Goal: Find specific page/section: Find specific page/section

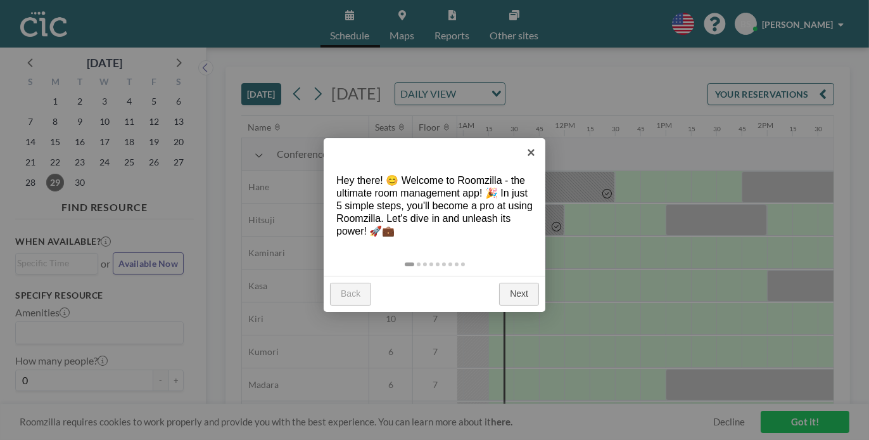
scroll to position [0, 1115]
click at [524, 291] on link "Next" at bounding box center [519, 294] width 40 height 23
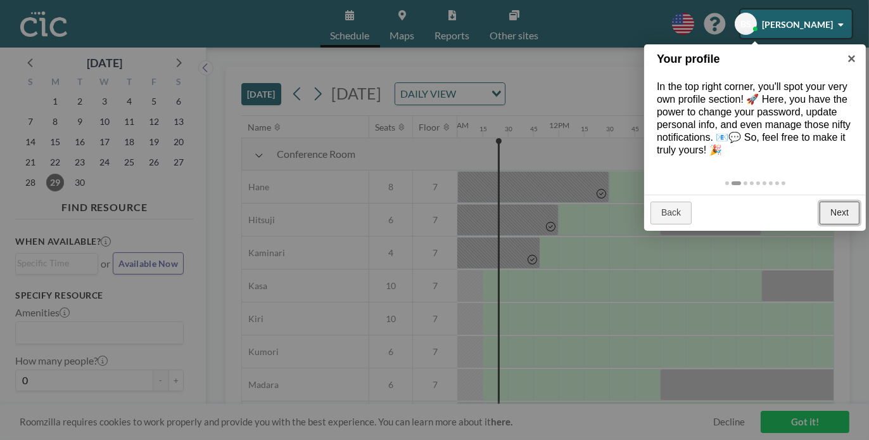
click at [836, 208] on link "Next" at bounding box center [840, 212] width 40 height 23
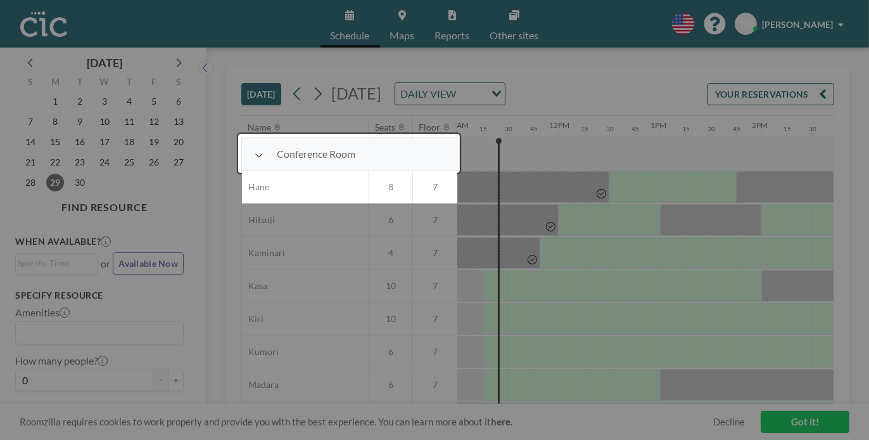
scroll to position [32, 1115]
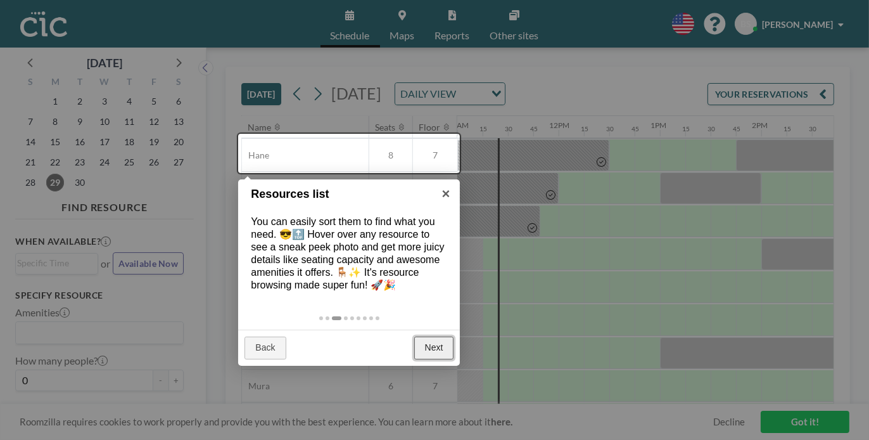
click at [447, 342] on link "Next" at bounding box center [434, 347] width 40 height 23
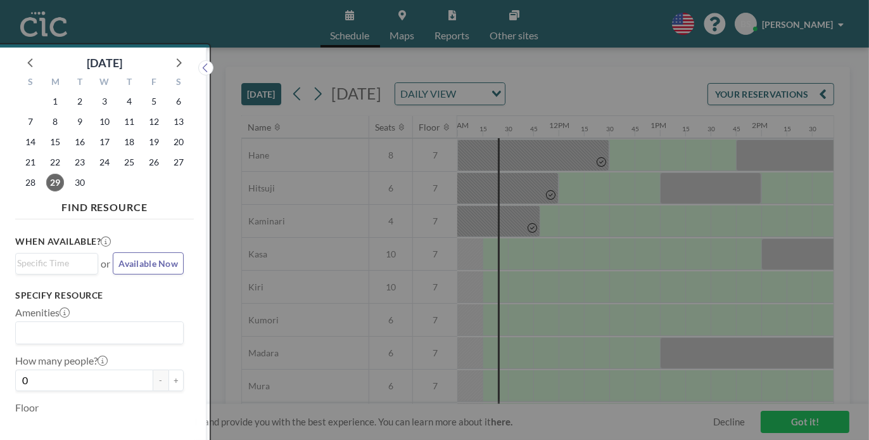
scroll to position [3, 0]
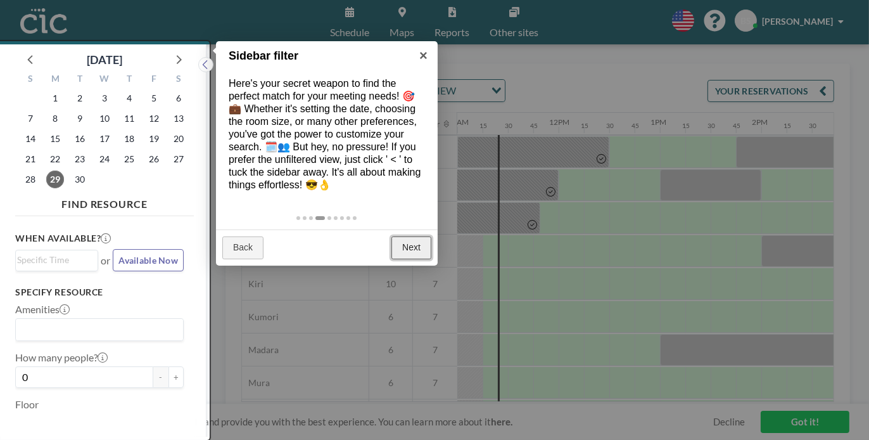
click at [417, 252] on link "Next" at bounding box center [411, 247] width 40 height 23
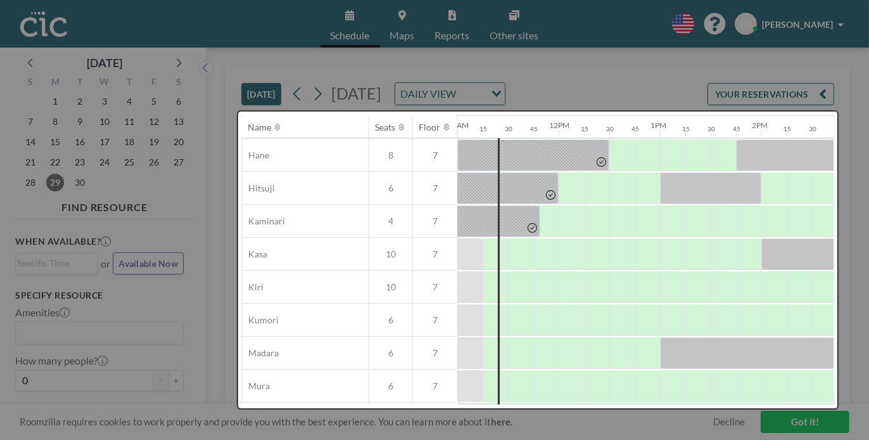
scroll to position [0, 0]
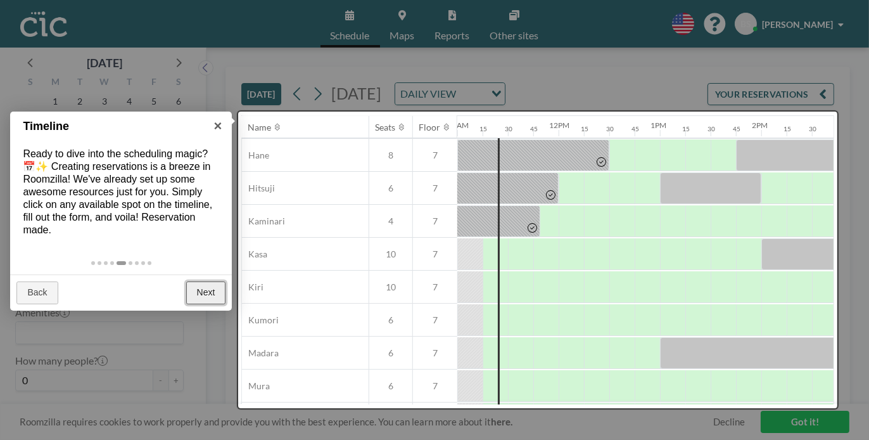
click at [223, 295] on link "Next" at bounding box center [206, 292] width 40 height 23
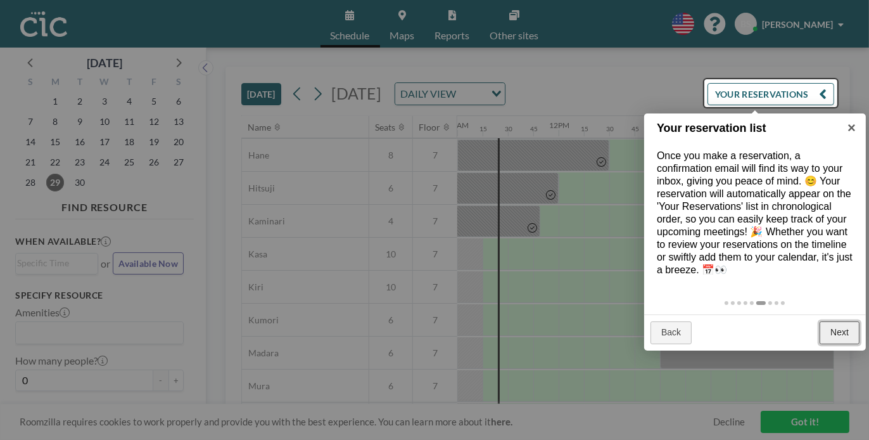
click at [837, 326] on link "Next" at bounding box center [840, 332] width 40 height 23
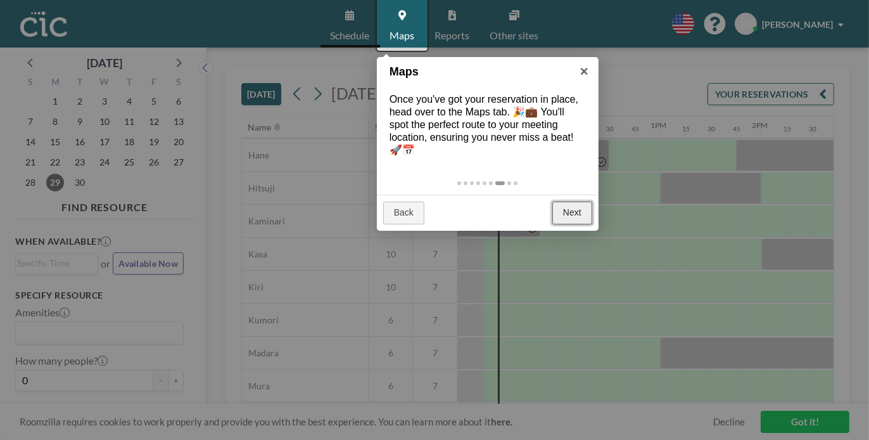
click at [571, 210] on link "Next" at bounding box center [572, 212] width 40 height 23
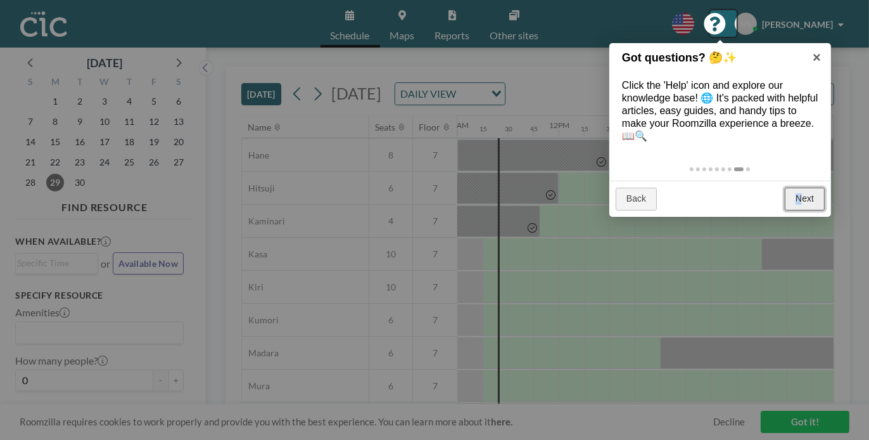
click at [799, 196] on link "Next" at bounding box center [805, 199] width 40 height 23
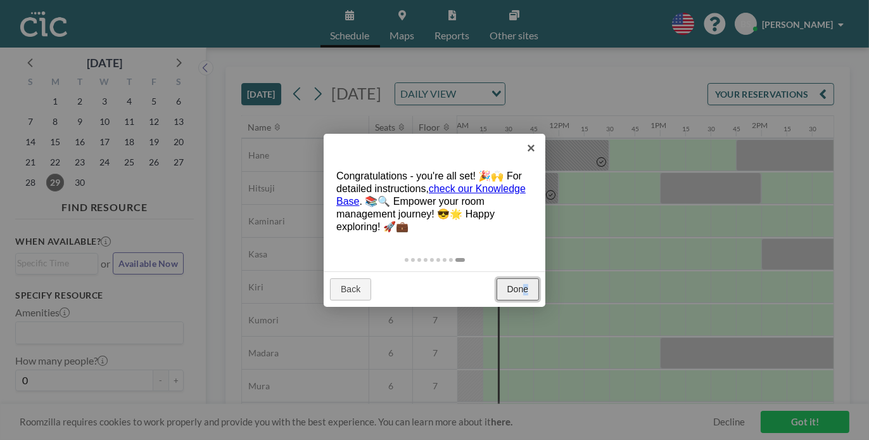
click at [527, 280] on link "Done" at bounding box center [518, 289] width 42 height 23
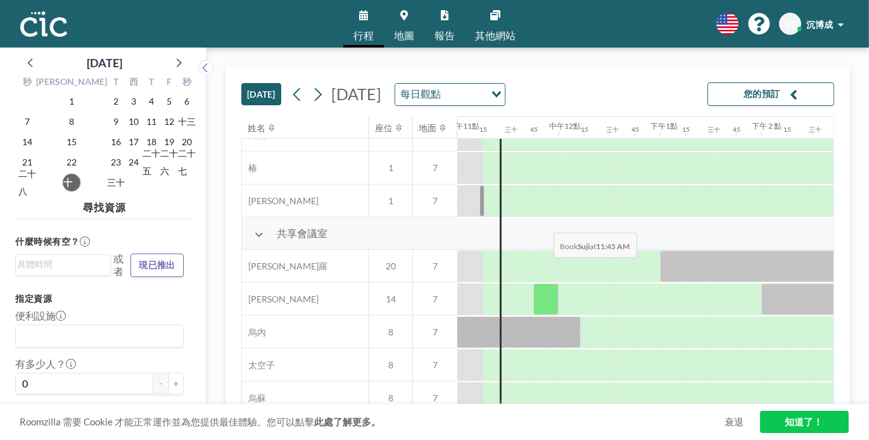
scroll to position [924, 1115]
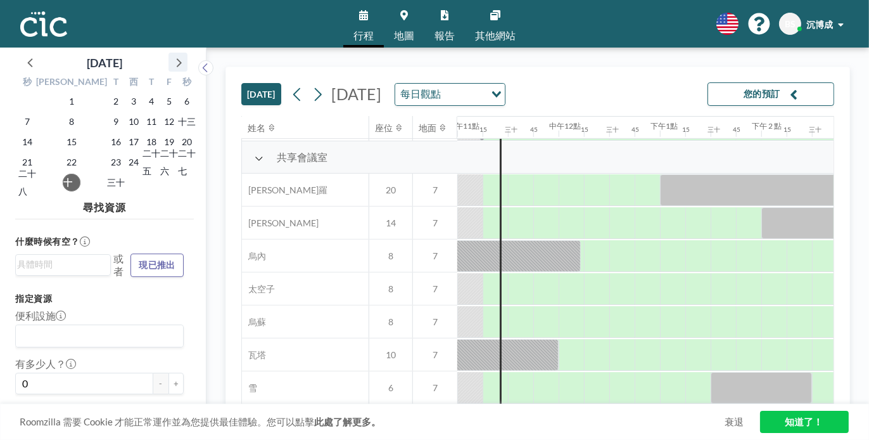
click at [180, 63] on icon at bounding box center [179, 62] width 5 height 9
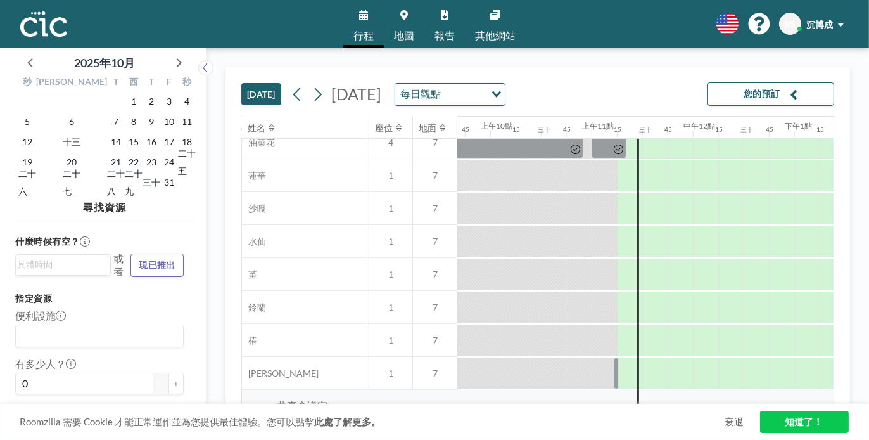
scroll to position [670, 985]
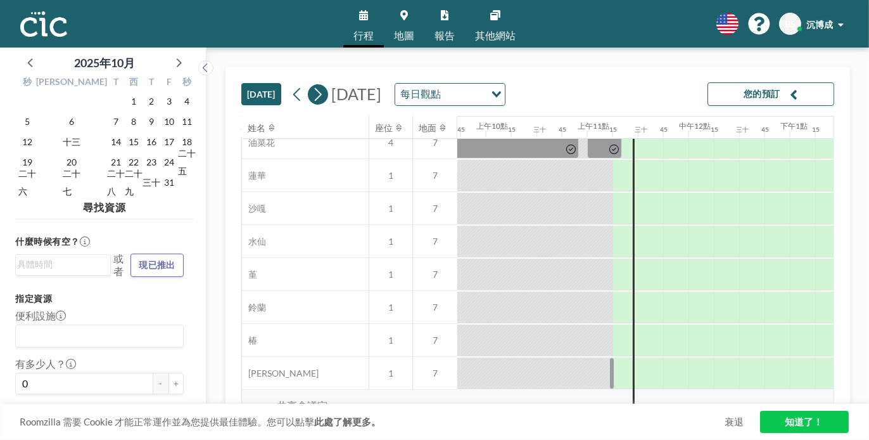
click at [308, 94] on button at bounding box center [318, 94] width 20 height 20
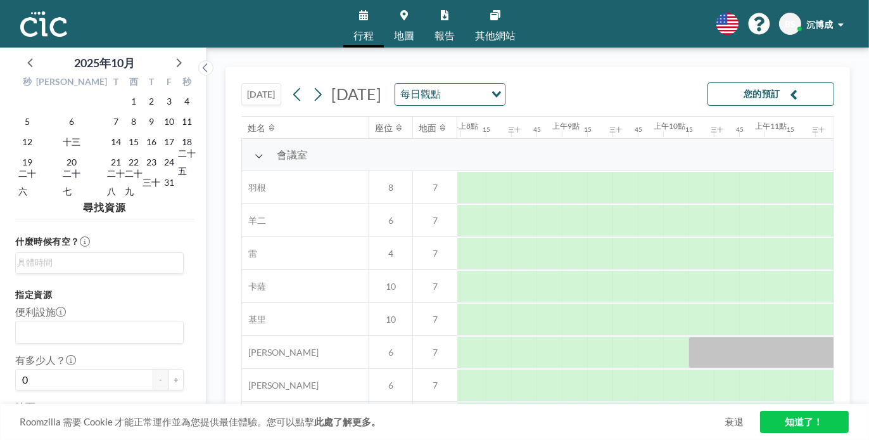
scroll to position [0, 811]
click at [484, 94] on input "搜尋選項" at bounding box center [464, 94] width 39 height 16
click at [549, 129] on li "每週概覽" at bounding box center [548, 134] width 109 height 18
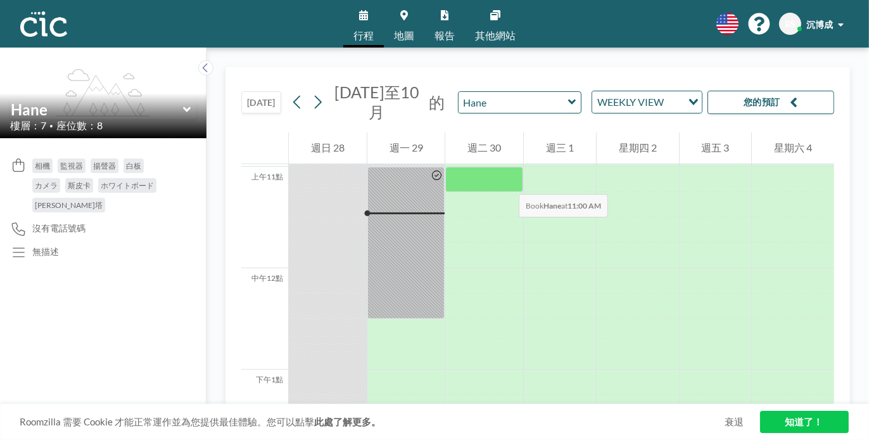
scroll to position [1115, 0]
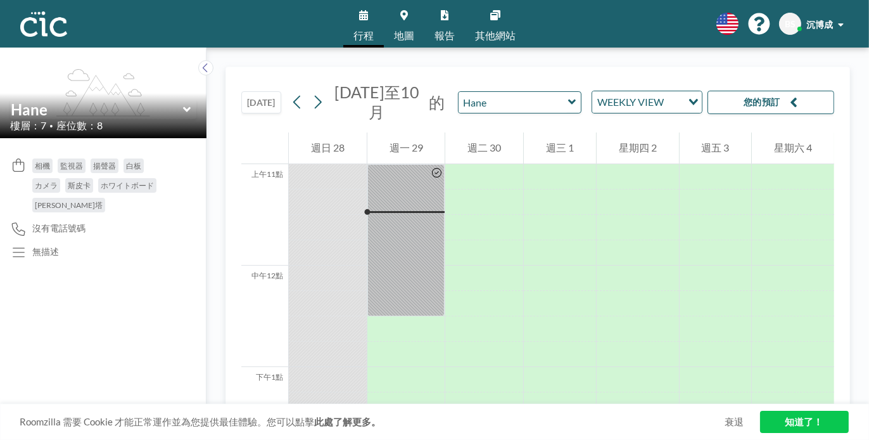
click at [647, 108] on div "WEEKLY VIEW" at bounding box center [637, 100] width 90 height 19
click at [639, 124] on font "每日觀點" at bounding box center [626, 123] width 41 height 12
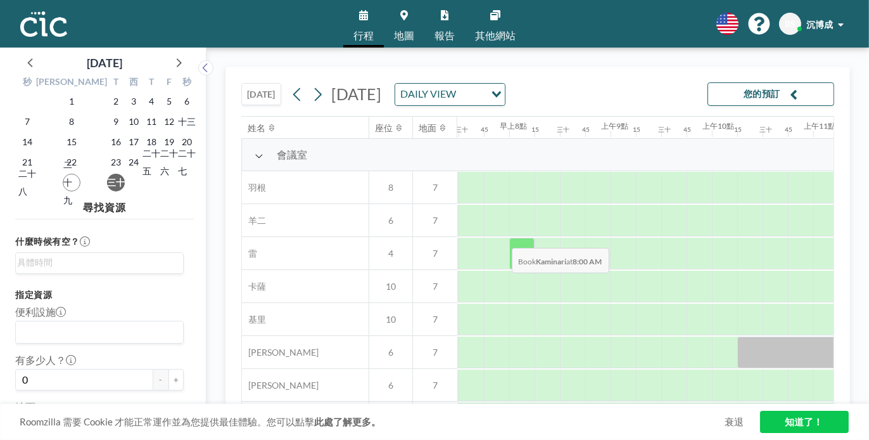
scroll to position [0, 786]
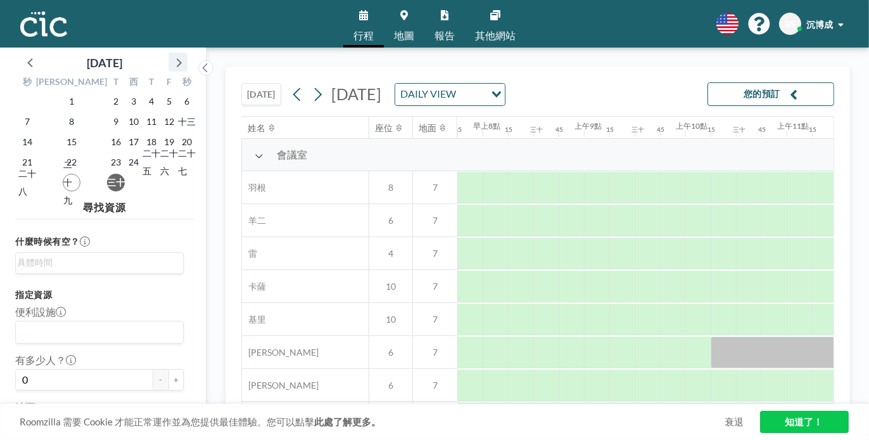
click at [177, 66] on icon at bounding box center [179, 62] width 5 height 9
click at [125, 186] on font "二十九" at bounding box center [134, 182] width 18 height 29
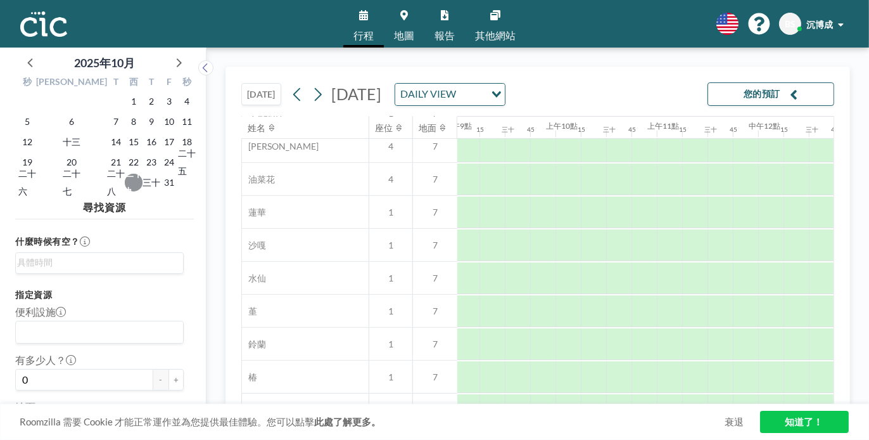
scroll to position [633, 932]
click at [293, 99] on icon at bounding box center [296, 93] width 7 height 13
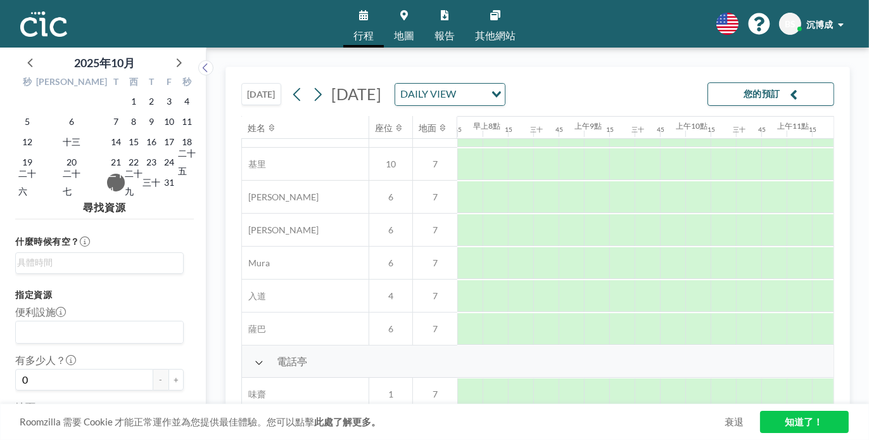
scroll to position [190, 786]
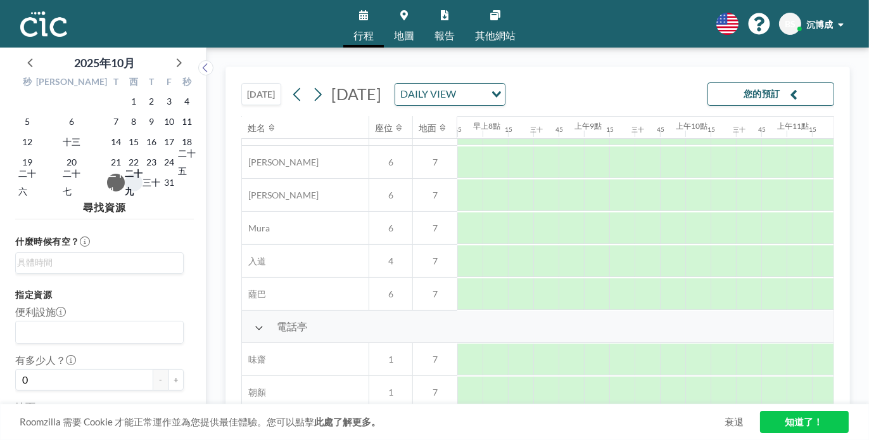
click at [125, 172] on font "二十九" at bounding box center [134, 182] width 18 height 29
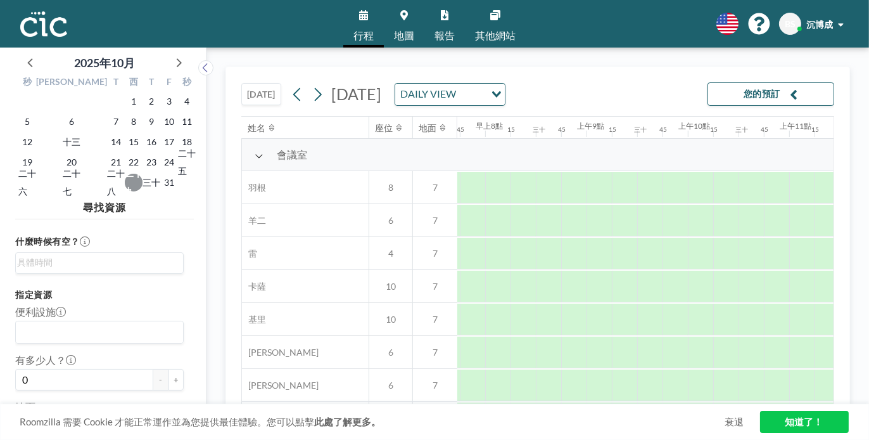
scroll to position [0, 786]
click at [381, 96] on font "[DATE]" at bounding box center [356, 93] width 50 height 19
click at [312, 99] on icon at bounding box center [318, 94] width 12 height 19
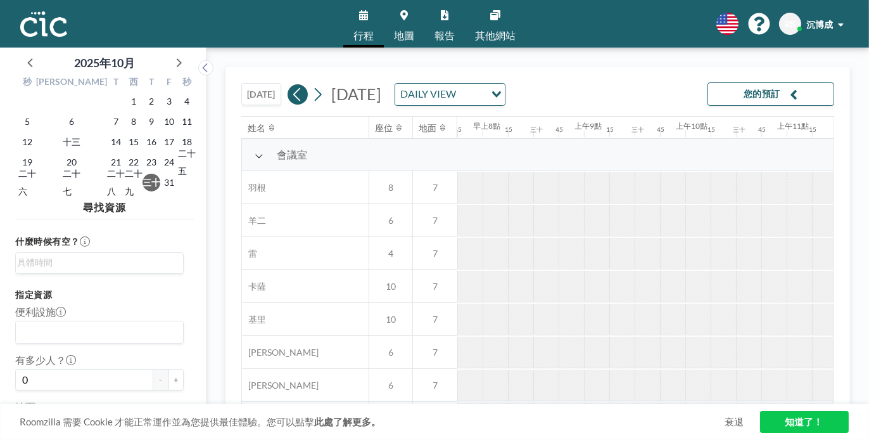
click at [291, 97] on icon at bounding box center [297, 94] width 12 height 19
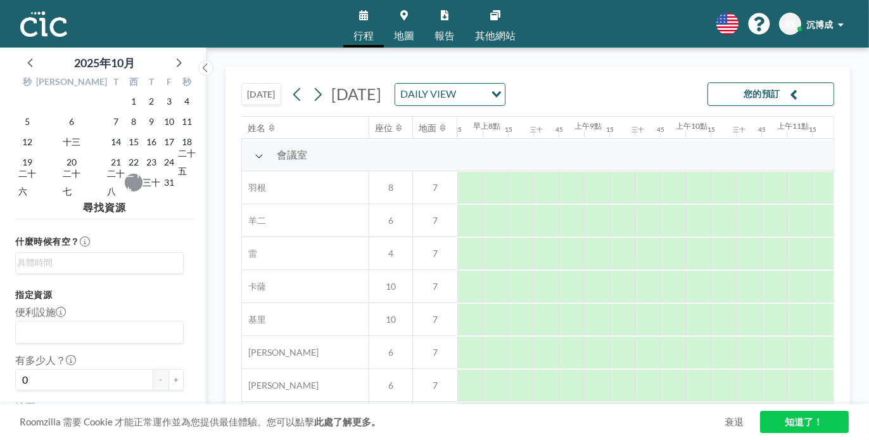
click at [125, 186] on font "二十九" at bounding box center [134, 182] width 18 height 29
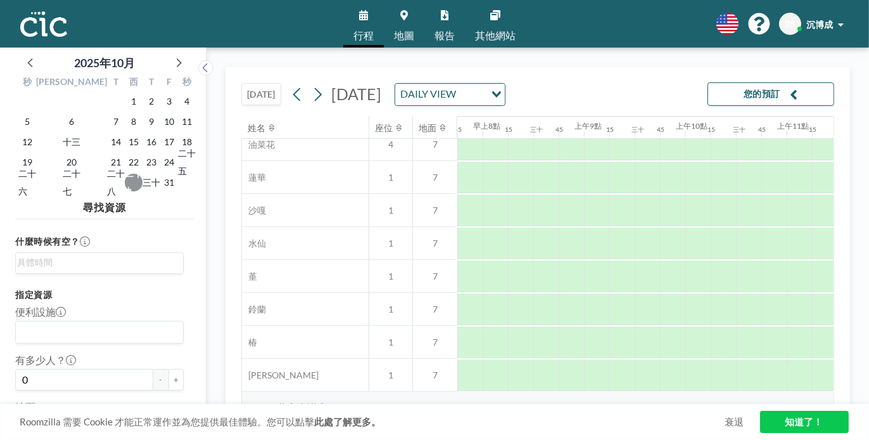
scroll to position [697, 786]
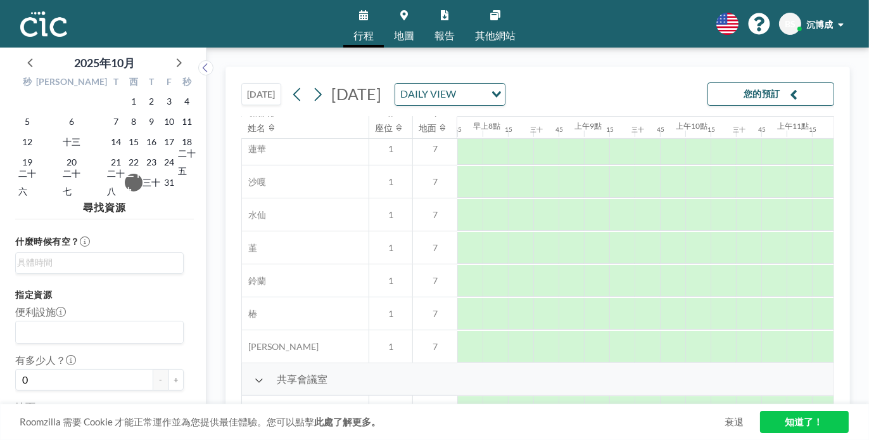
click at [409, 35] on font "地圖" at bounding box center [404, 35] width 20 height 12
